Goal: Transaction & Acquisition: Purchase product/service

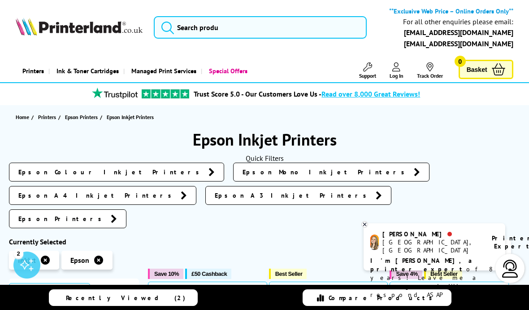
click at [82, 173] on span "Epson Colour Inkjet Printers" at bounding box center [111, 171] width 186 height 9
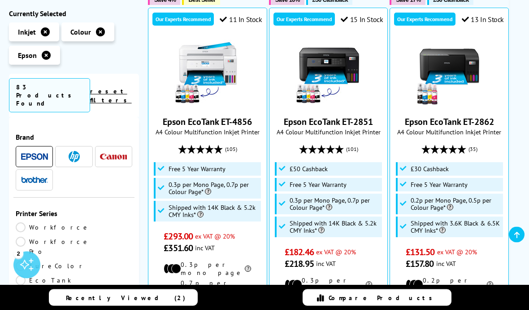
scroll to position [227, 0]
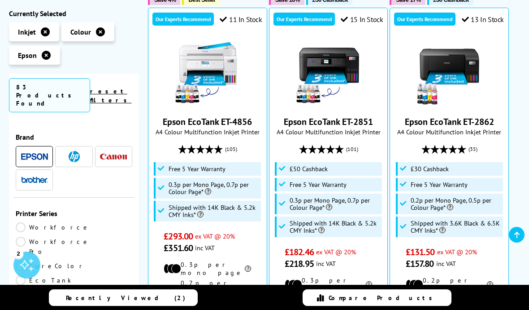
click at [74, 275] on link "EcoTank" at bounding box center [45, 280] width 58 height 10
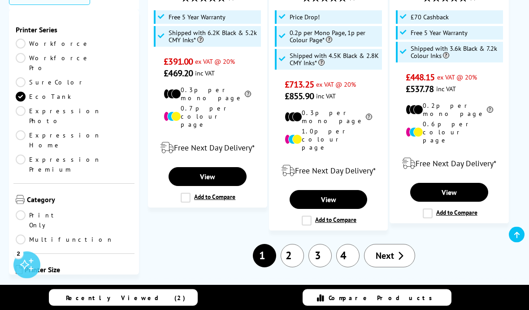
scroll to position [1521, 0]
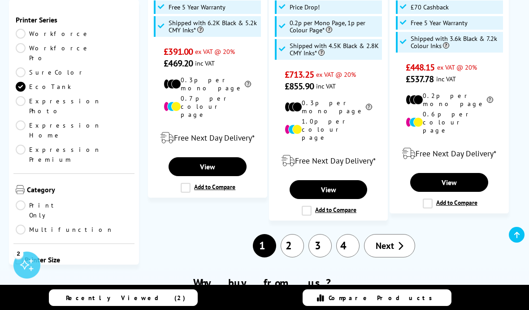
click at [292, 234] on link "2" at bounding box center [292, 245] width 23 height 23
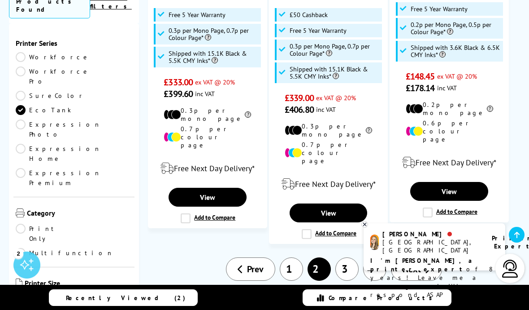
scroll to position [1554, 0]
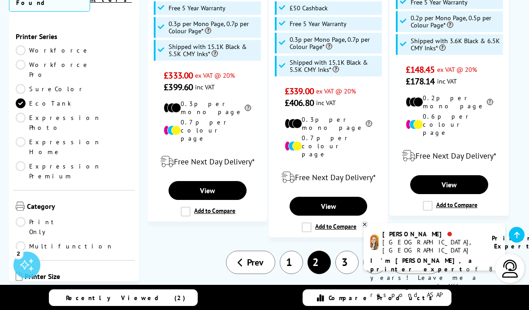
click at [346, 250] on link "3" at bounding box center [347, 261] width 23 height 23
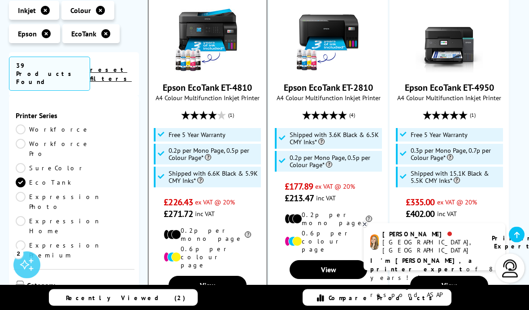
scroll to position [1358, 0]
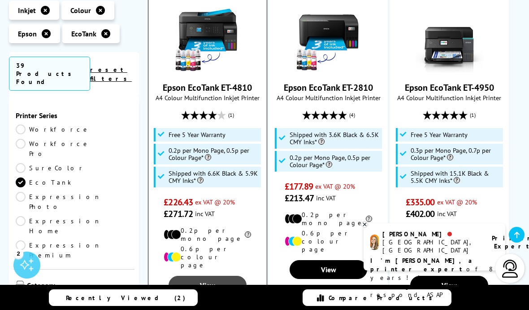
click at [210, 275] on link "View" at bounding box center [208, 284] width 78 height 19
